Goal: Task Accomplishment & Management: Manage account settings

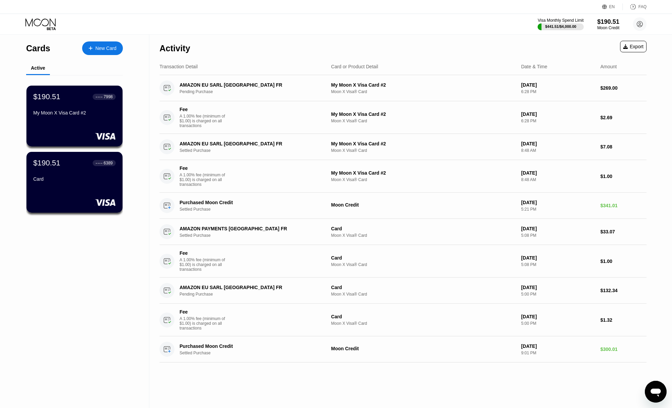
drag, startPoint x: 521, startPoint y: 61, endPoint x: 552, endPoint y: 69, distance: 32.5
click at [552, 69] on div "Transaction Detail Card or Product Detail Date & Time Amount" at bounding box center [403, 66] width 487 height 17
click at [552, 69] on div "Date & Time" at bounding box center [558, 66] width 74 height 5
click at [475, 69] on div "Card or Product Detail" at bounding box center [423, 66] width 185 height 5
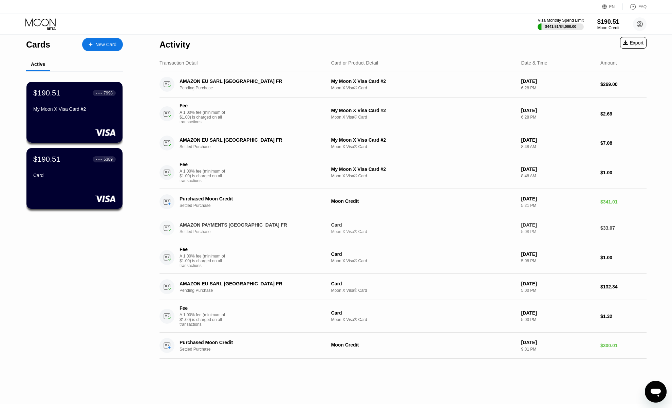
scroll to position [3, 0]
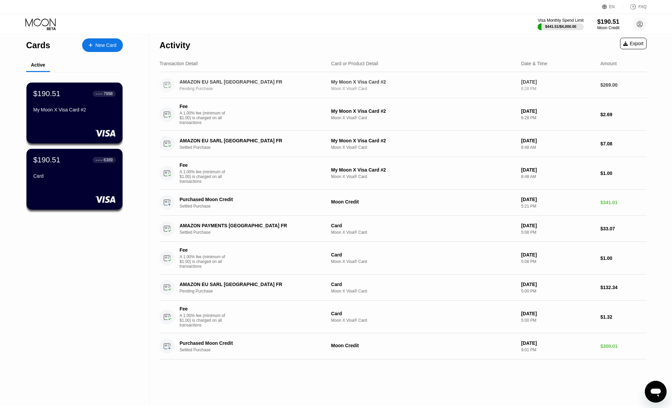
drag, startPoint x: 623, startPoint y: 390, endPoint x: 578, endPoint y: 86, distance: 307.4
click at [578, 86] on div "Activity Export Transaction Detail Card or Product Detail Date & Time Amount AM…" at bounding box center [402, 218] width 507 height 373
click at [539, 380] on div "Activity Export Transaction Detail Card or Product Detail Date & Time Amount AM…" at bounding box center [402, 218] width 507 height 373
